Goal: Navigation & Orientation: Find specific page/section

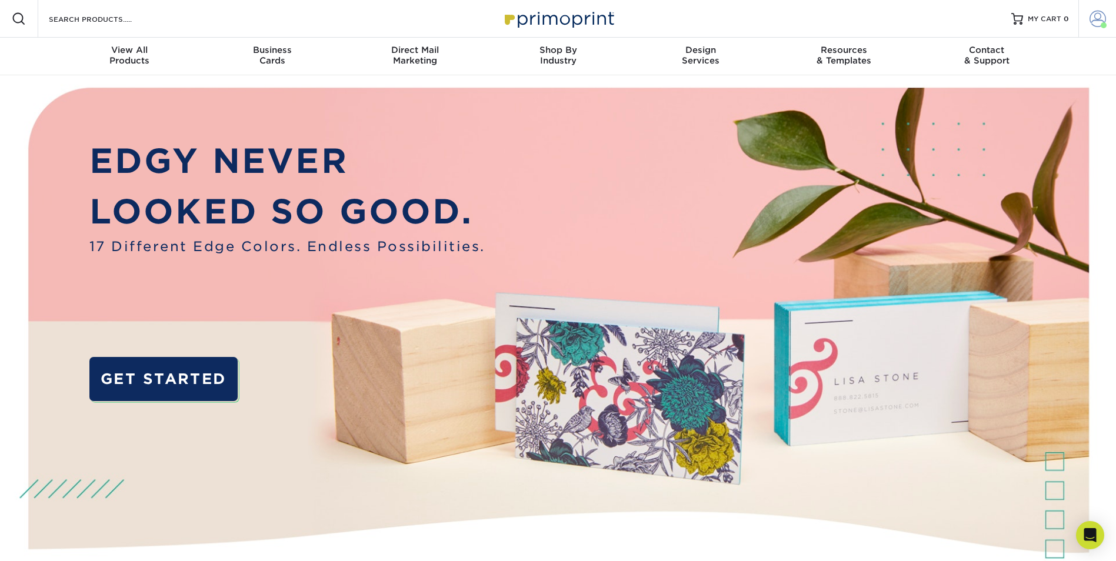
click at [1096, 15] on span at bounding box center [1098, 19] width 16 height 16
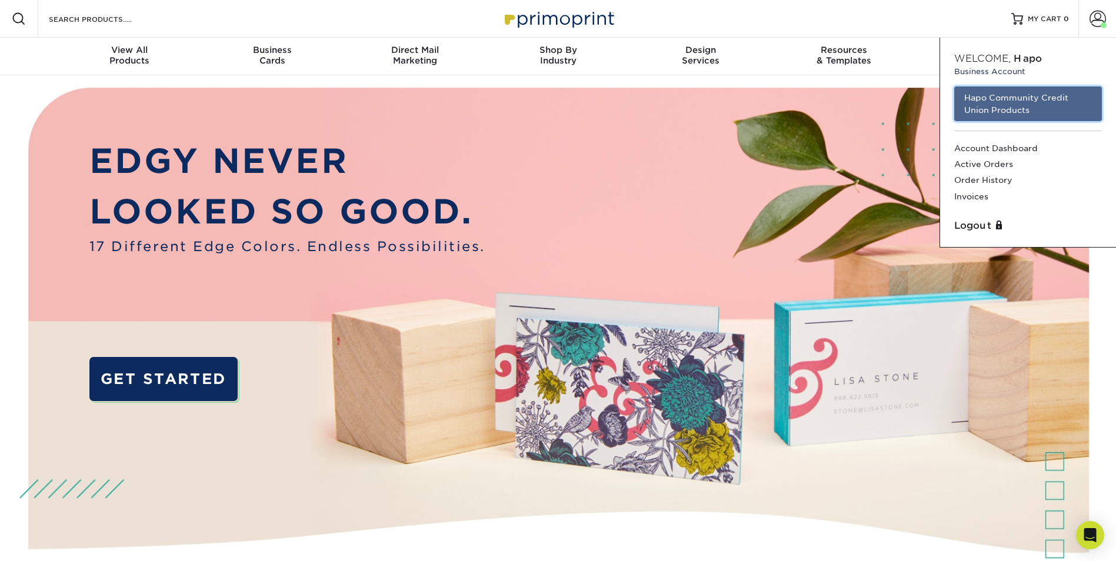
click at [1013, 112] on link "Hapo Community Credit Union Products" at bounding box center [1028, 103] width 148 height 35
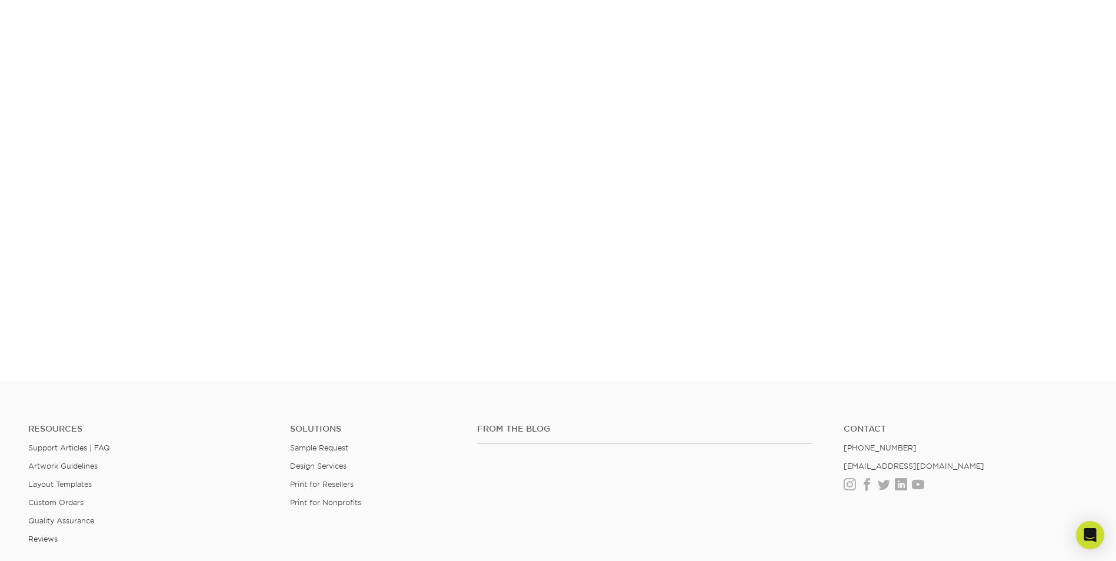
scroll to position [206, 0]
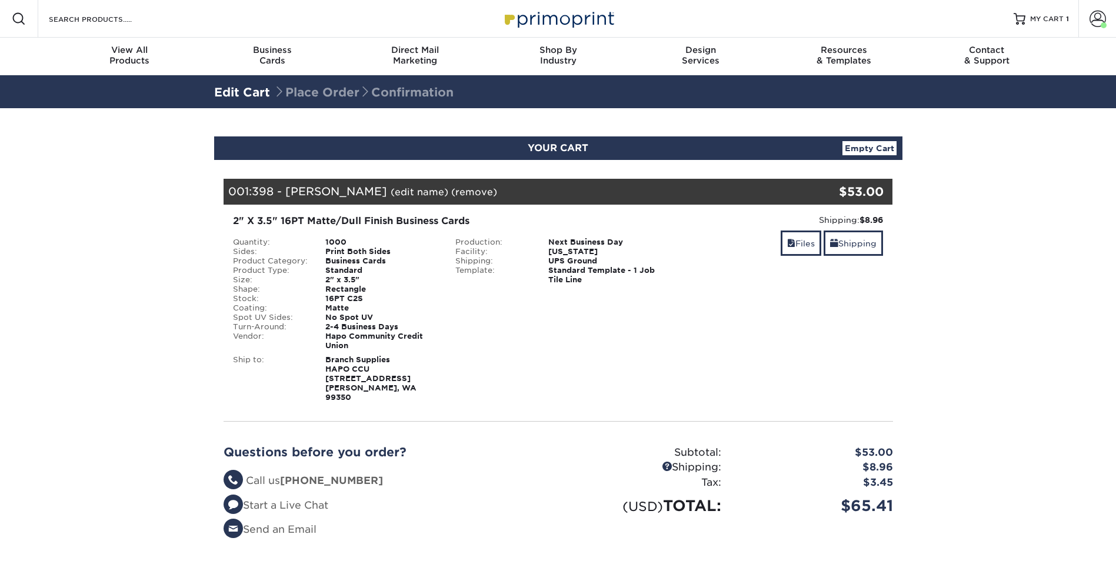
click at [1067, 312] on section "YOUR CART Empty Cart Your Cart is Empty Hapo Community Credit Union Products Vi…" at bounding box center [558, 367] width 1116 height 518
click at [1093, 19] on span at bounding box center [1098, 19] width 16 height 16
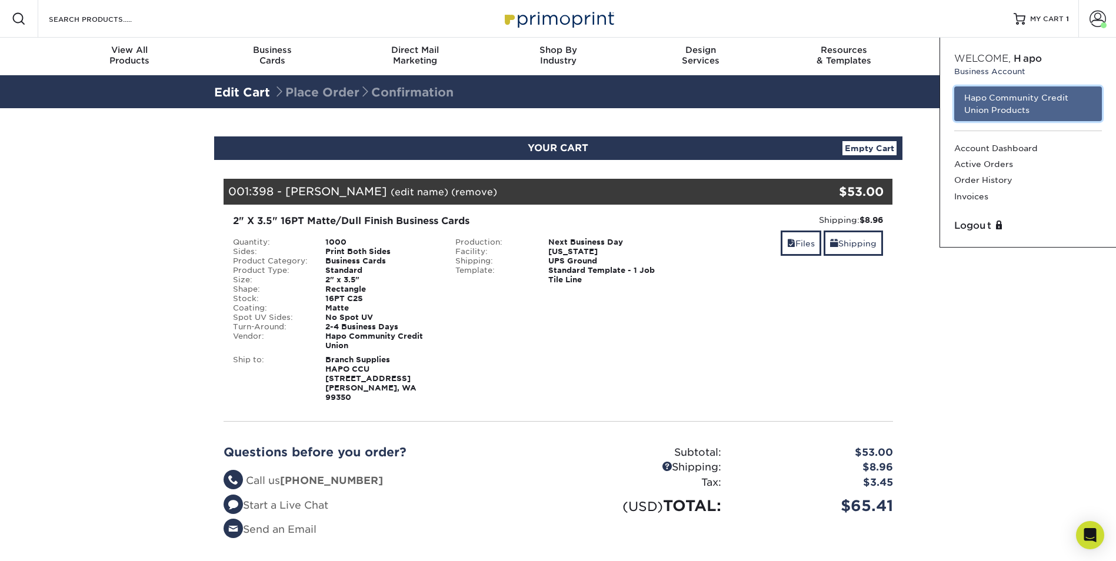
click at [1026, 99] on link "Hapo Community Credit Union Products" at bounding box center [1028, 103] width 148 height 35
